Goal: Find specific page/section: Find specific page/section

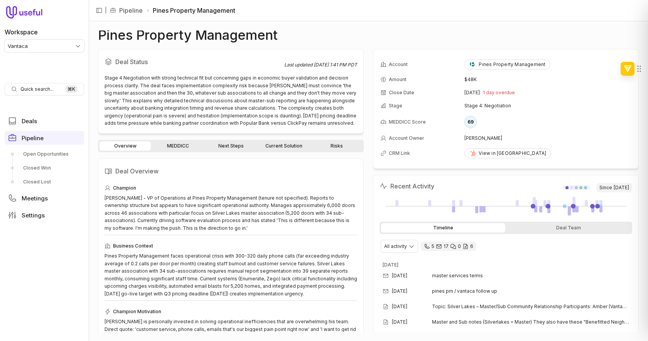
click at [231, 148] on link "Next Steps" at bounding box center [230, 145] width 51 height 9
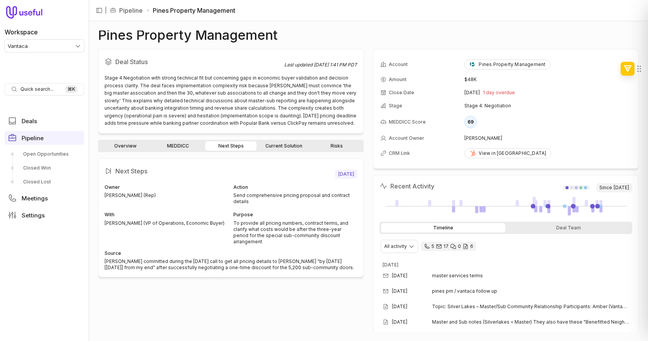
click at [191, 147] on link "MEDDICC" at bounding box center [177, 145] width 51 height 9
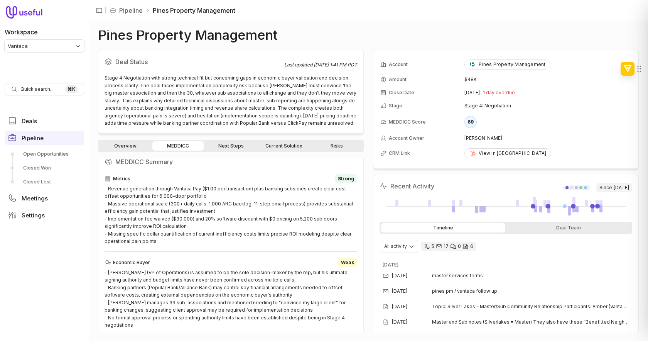
scroll to position [216, 0]
